Goal: Transaction & Acquisition: Purchase product/service

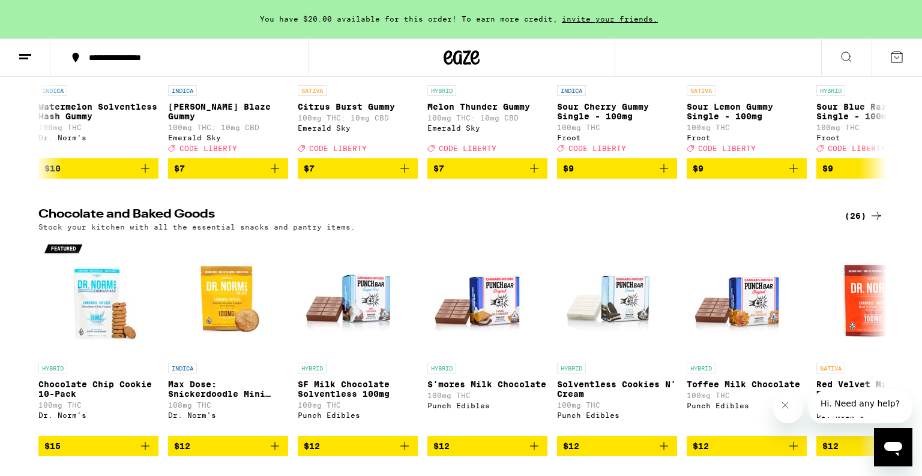
scroll to position [4834, 0]
